Goal: Task Accomplishment & Management: Manage account settings

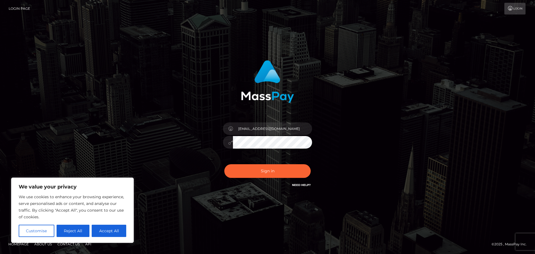
type input "[EMAIL_ADDRESS][DOMAIN_NAME]"
click at [255, 171] on button "Sign in" at bounding box center [267, 171] width 86 height 14
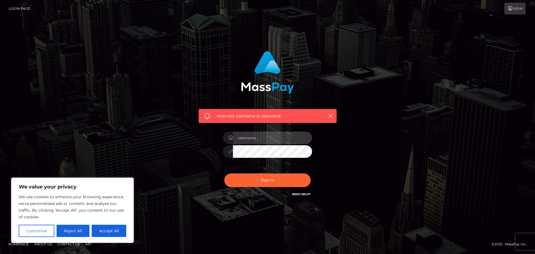
click at [260, 140] on input "text" at bounding box center [272, 138] width 79 height 13
type input "[EMAIL_ADDRESS][DOMAIN_NAME]"
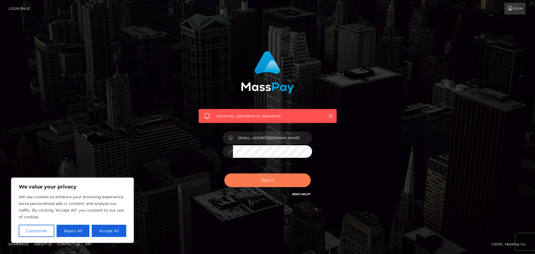
click at [273, 180] on button "Sign in" at bounding box center [267, 180] width 86 height 14
click at [328, 116] on icon "button" at bounding box center [331, 116] width 6 height 6
click at [331, 116] on icon "button" at bounding box center [331, 116] width 6 height 6
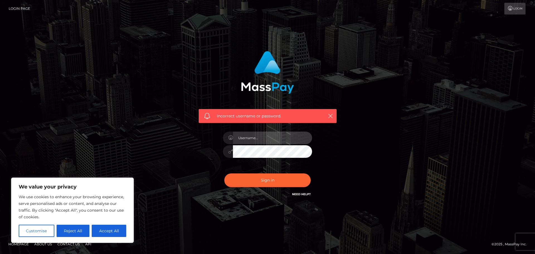
click at [261, 138] on input "text" at bounding box center [272, 138] width 79 height 13
type input "[EMAIL_ADDRESS][DOMAIN_NAME]"
click at [312, 159] on div "[EMAIL_ADDRESS][DOMAIN_NAME]" at bounding box center [268, 148] width 98 height 43
click at [105, 231] on button "Accept All" at bounding box center [109, 231] width 35 height 12
checkbox input "true"
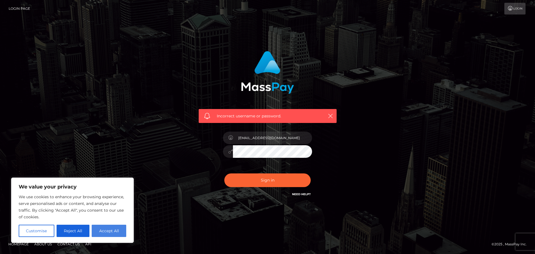
checkbox input "true"
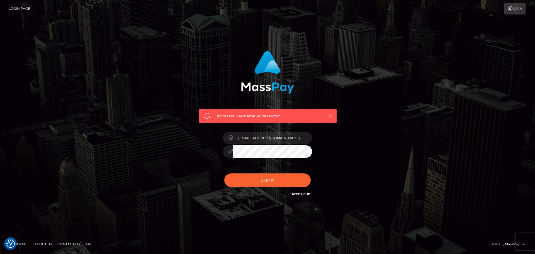
click at [303, 193] on link "Need Help?" at bounding box center [301, 194] width 19 height 4
click at [276, 116] on span "Incorrect username or password." at bounding box center [268, 116] width 102 height 6
click at [518, 7] on link "Login" at bounding box center [515, 9] width 21 height 12
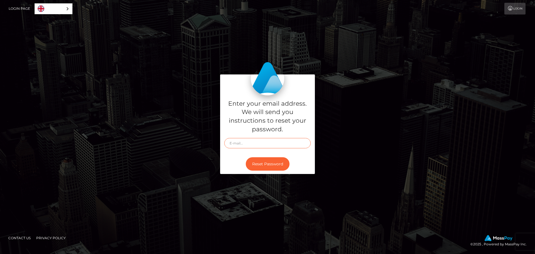
click at [254, 142] on input "text" at bounding box center [267, 143] width 86 height 10
type input "[EMAIL_ADDRESS][DOMAIN_NAME]"
click at [275, 163] on button "Reset Password" at bounding box center [268, 164] width 44 height 14
